Goal: Information Seeking & Learning: Find specific fact

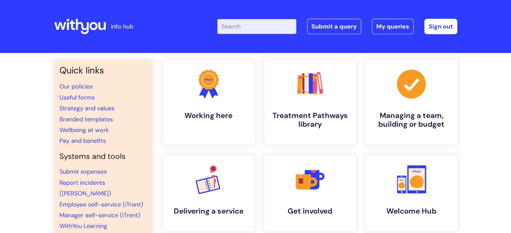
click at [257, 21] on input "Enter your search term here..." at bounding box center [256, 26] width 79 height 15
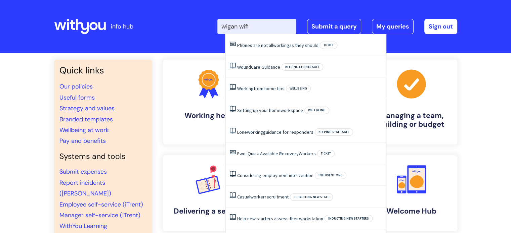
type input "wigan wifi"
click button "Search" at bounding box center [0, 0] width 0 height 0
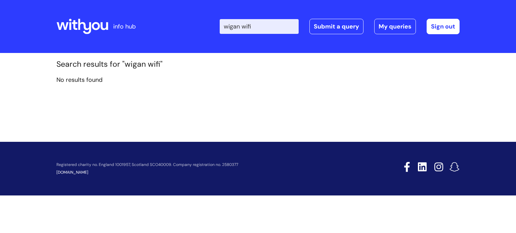
click at [261, 25] on input "wigan wifi" at bounding box center [259, 26] width 79 height 15
drag, startPoint x: 267, startPoint y: 27, endPoint x: 228, endPoint y: 34, distance: 39.9
click at [228, 34] on div "Enter your search term here... wigan wifi Search Submit a query My queries Welc…" at bounding box center [340, 26] width 240 height 15
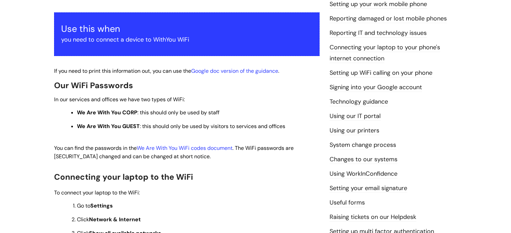
scroll to position [134, 0]
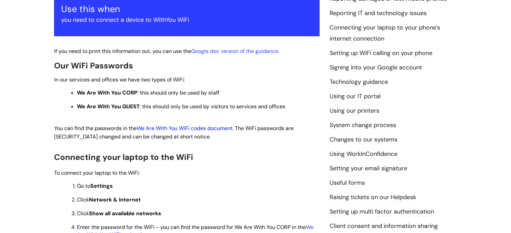
click at [186, 130] on link "We Are With You WiFi codes document" at bounding box center [185, 128] width 96 height 7
